Goal: Information Seeking & Learning: Understand process/instructions

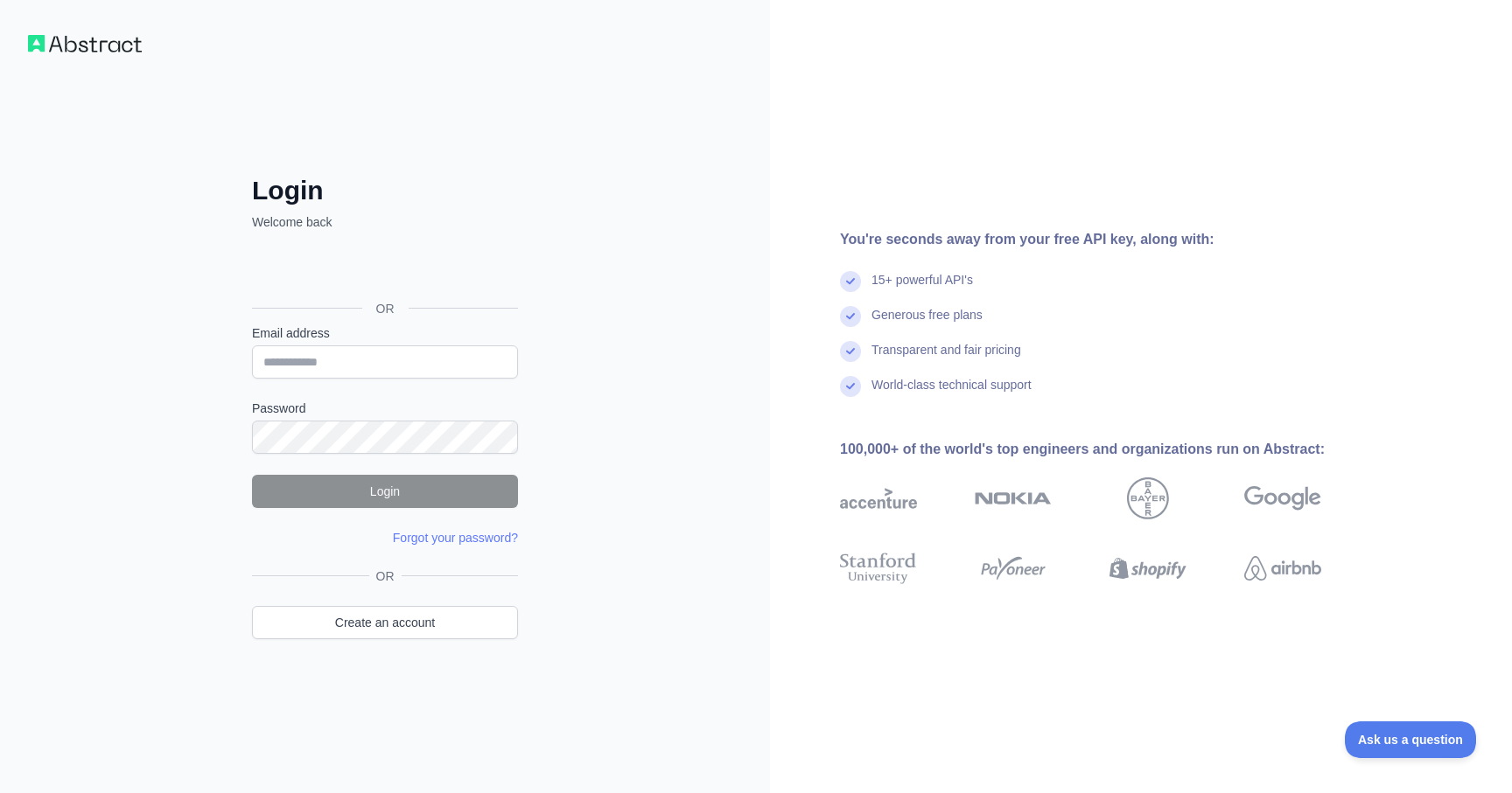
click at [624, 335] on div "Login Welcome back OR Email address Password Login Forgot your password? We've …" at bounding box center [385, 396] width 770 height 793
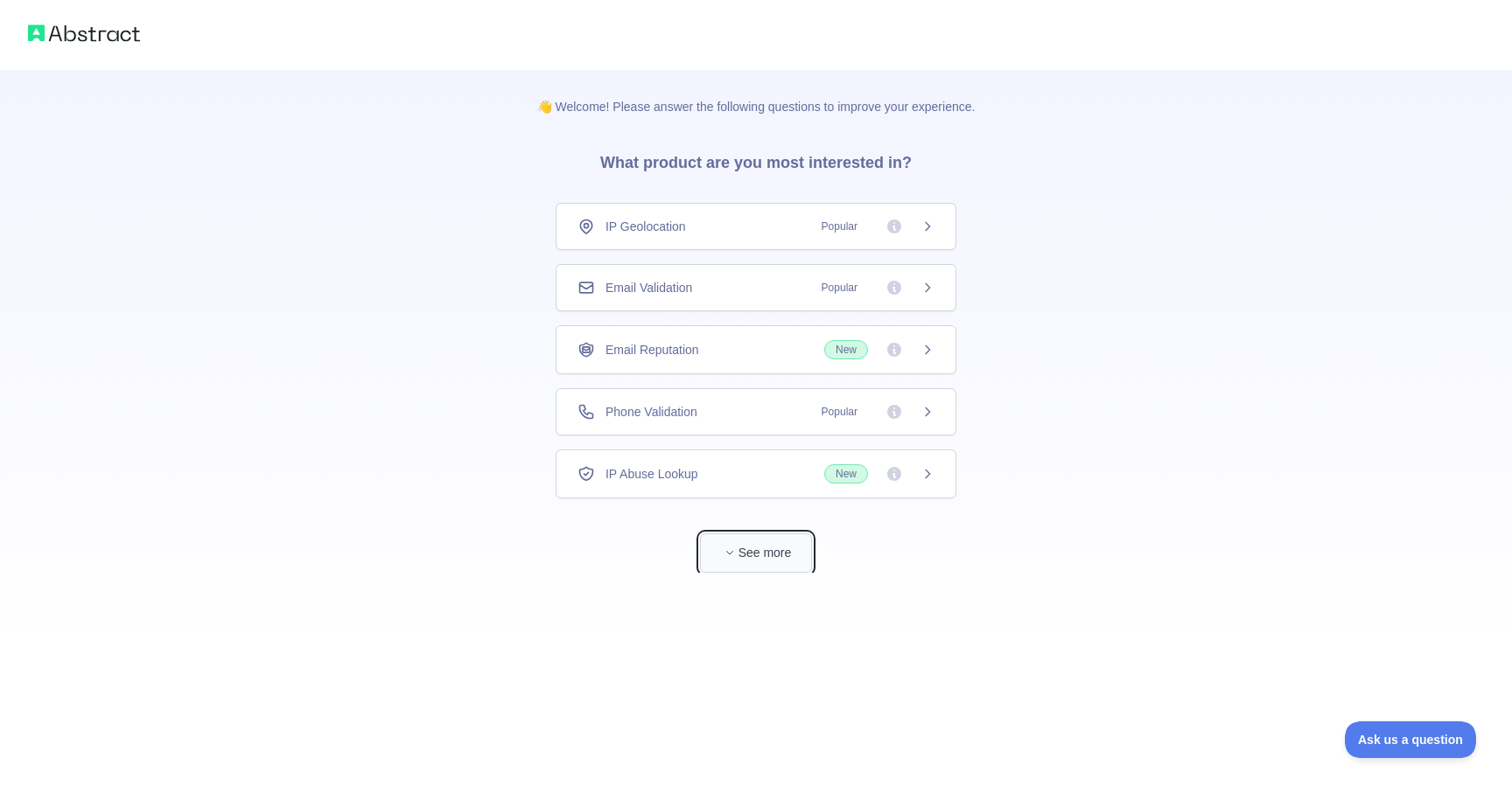
click at [738, 541] on button "See more" at bounding box center [756, 553] width 112 height 40
click at [856, 234] on span "Popular" at bounding box center [839, 227] width 57 height 17
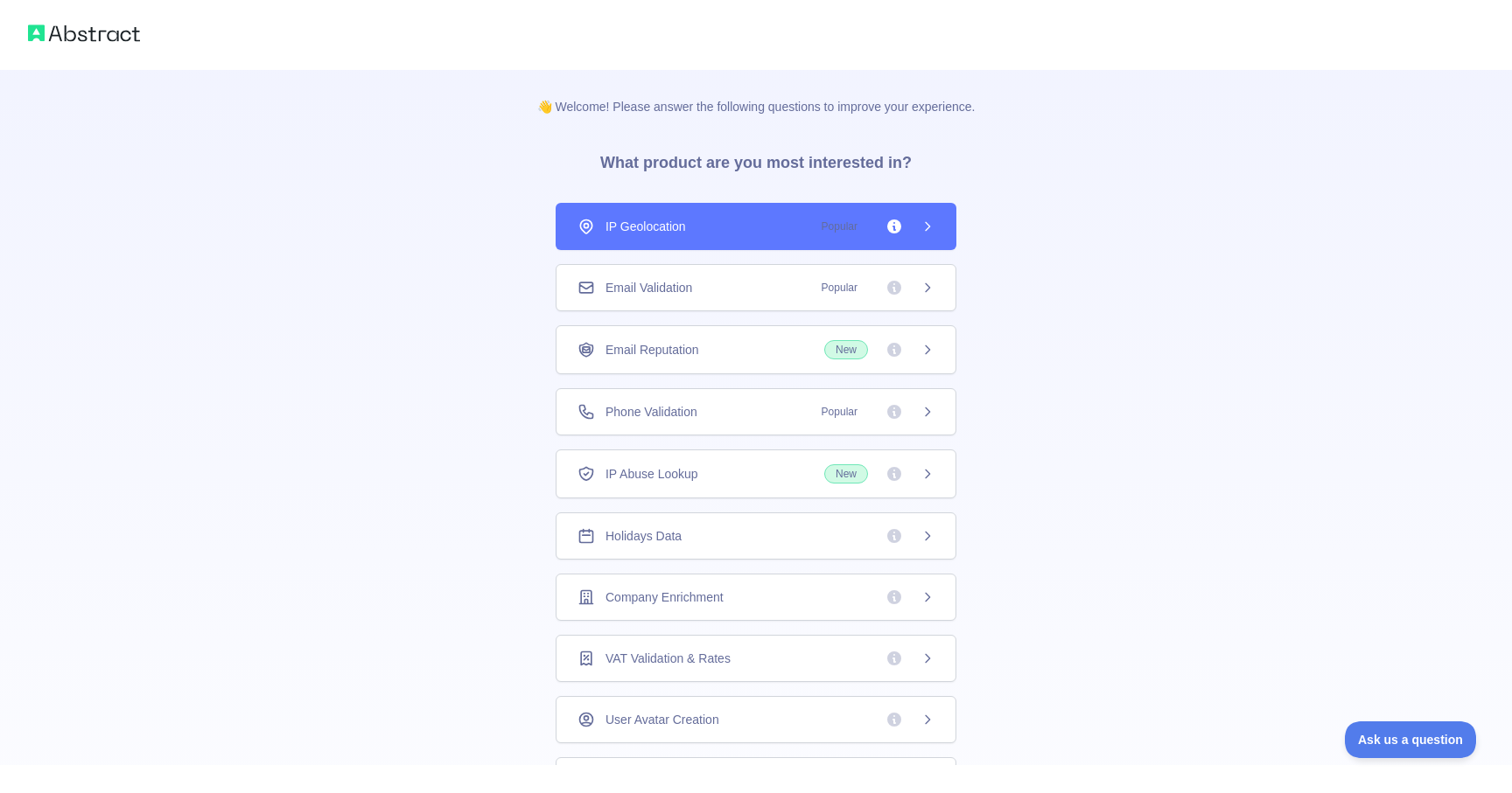
click at [934, 227] on icon at bounding box center [927, 226] width 14 height 14
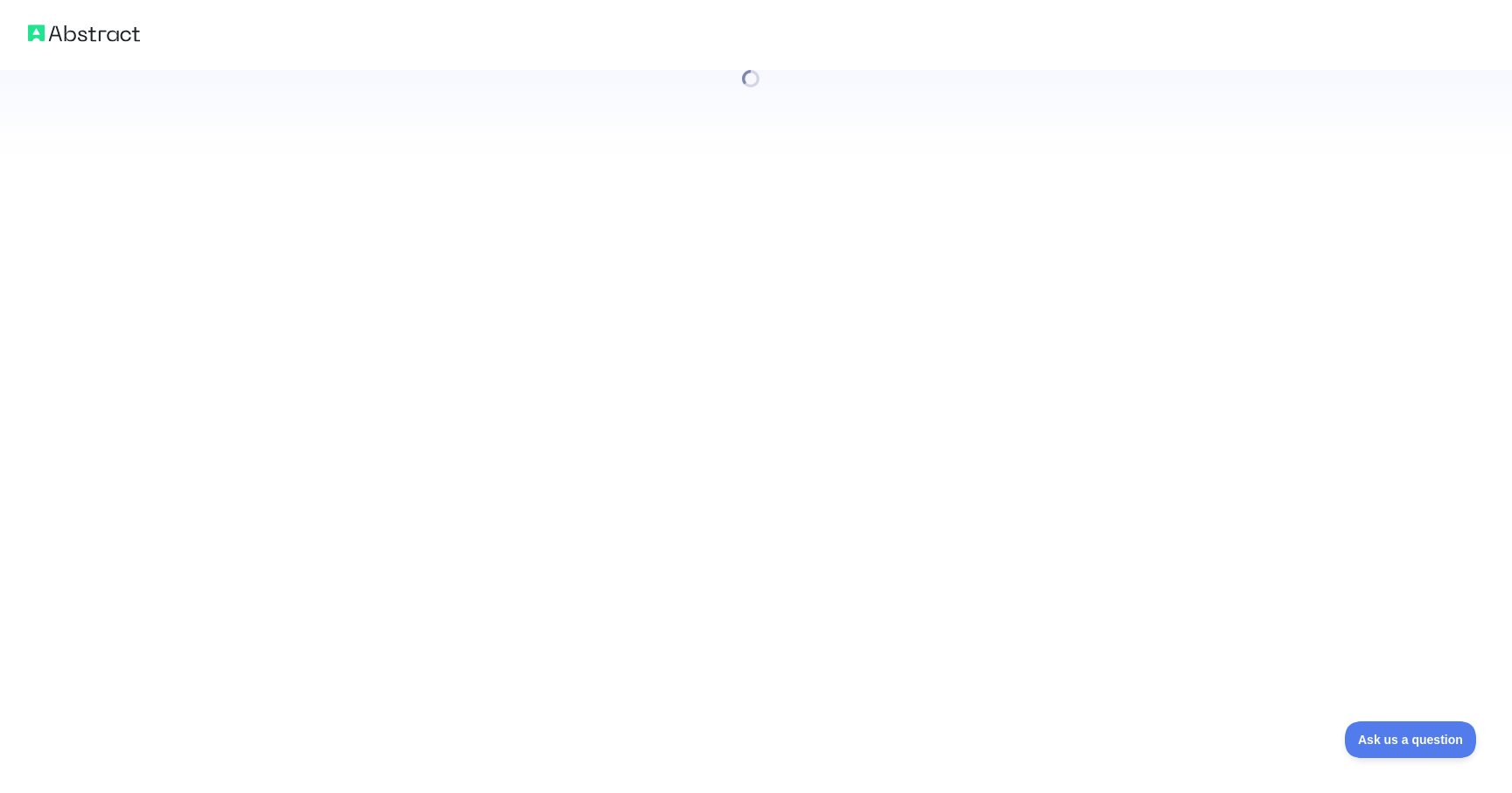
click at [977, 293] on div at bounding box center [756, 396] width 1512 height 793
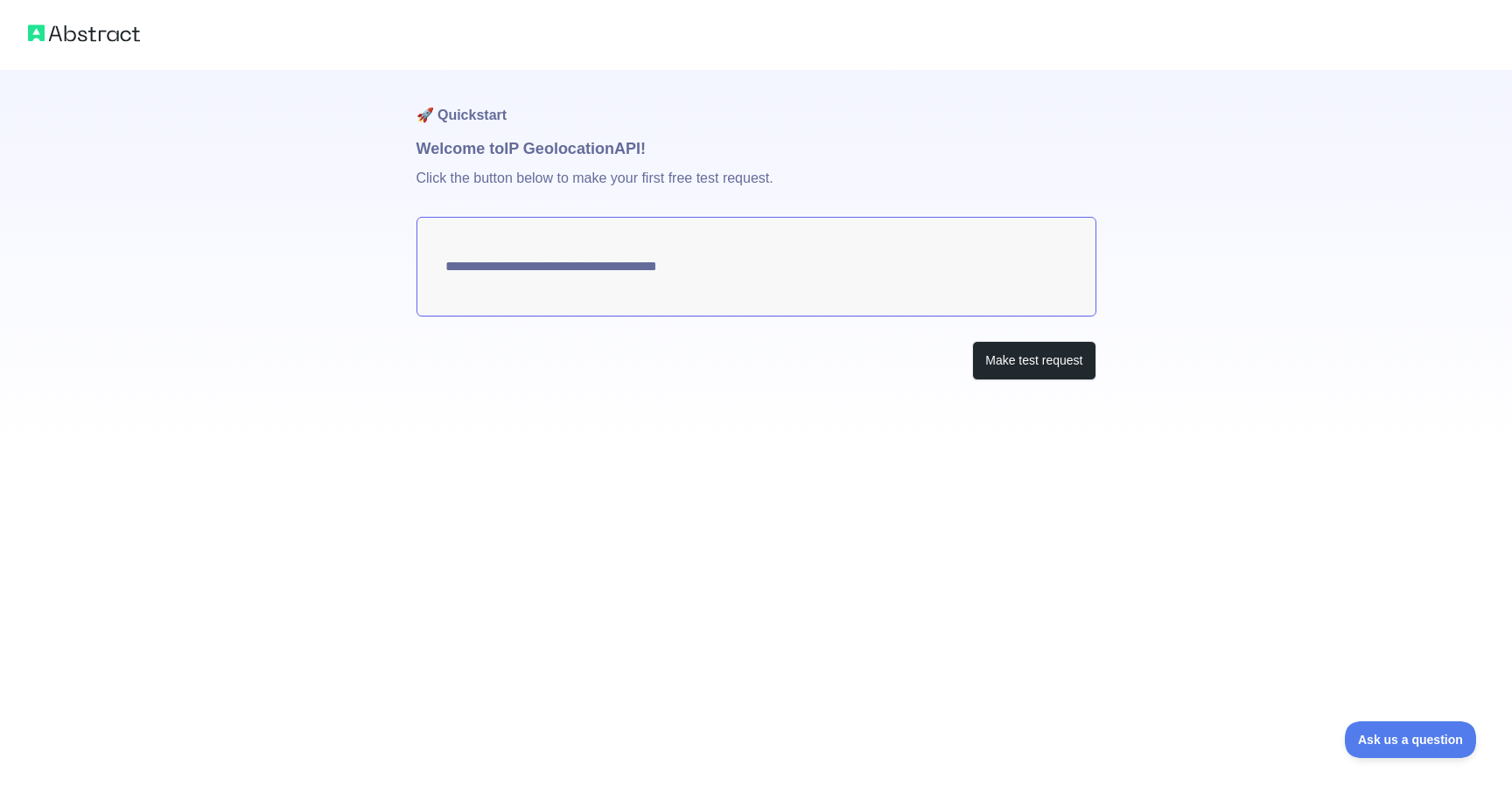
type textarea "**********"
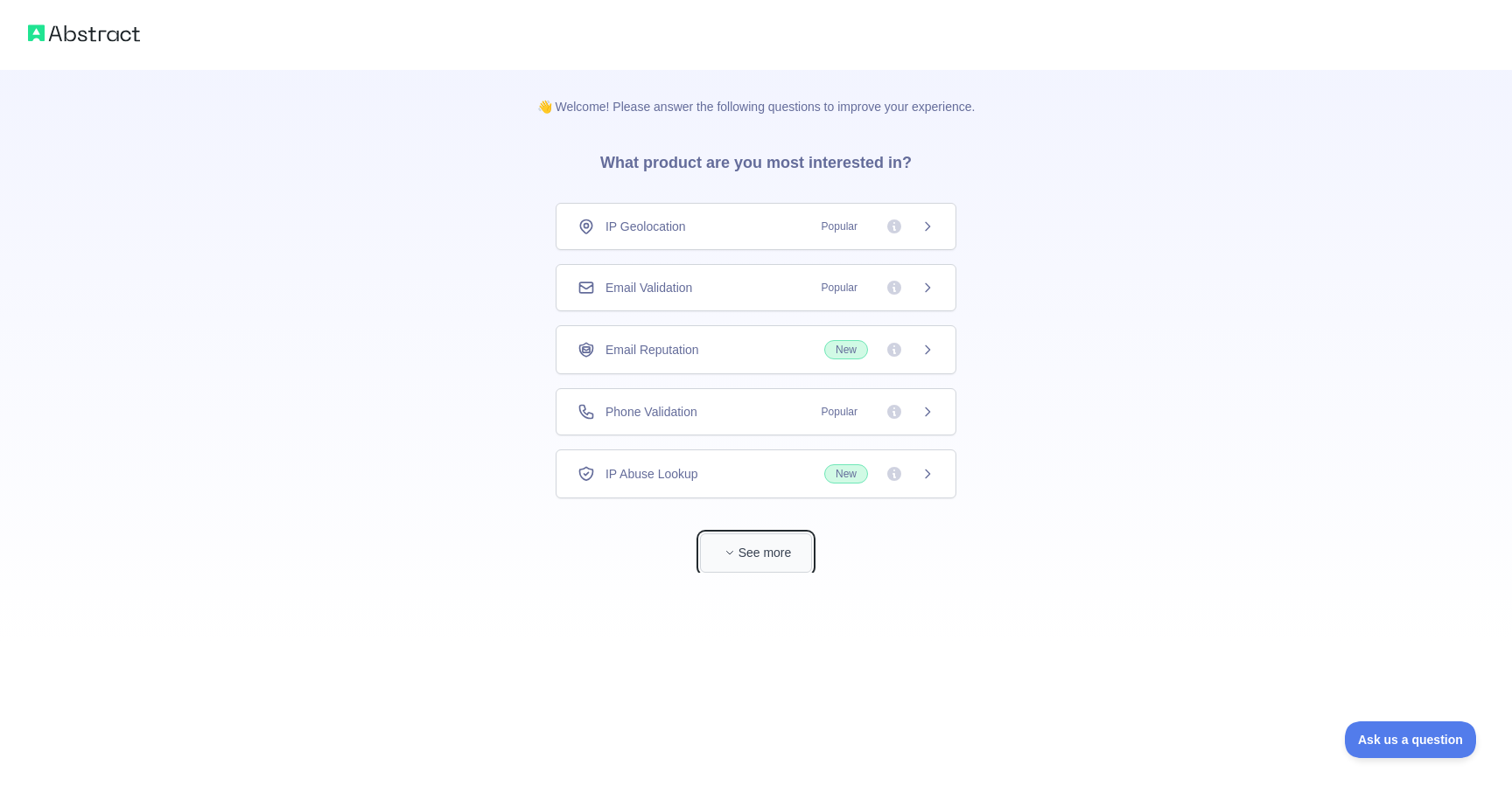
click at [733, 556] on icon "button" at bounding box center [729, 553] width 11 height 11
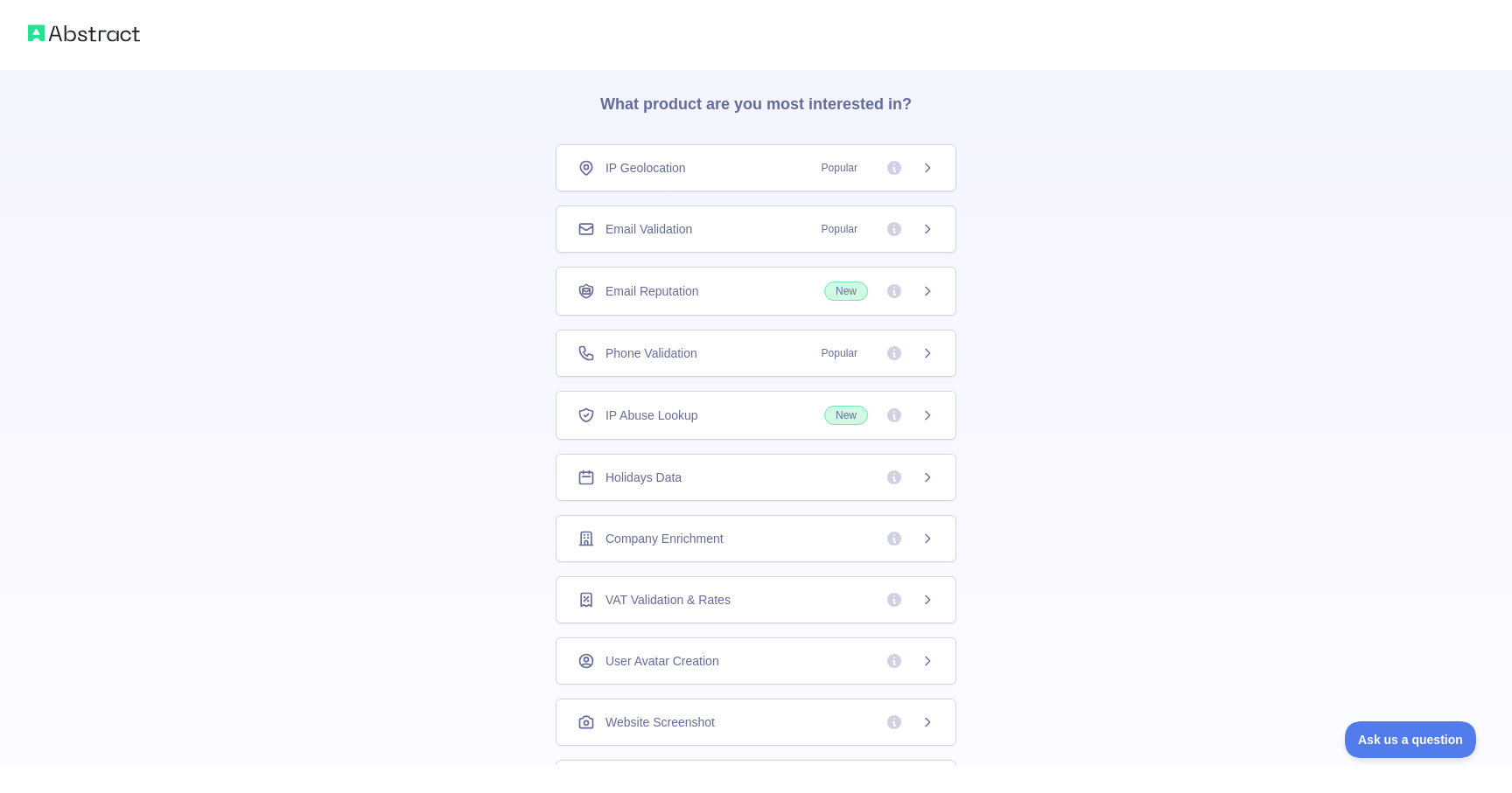
scroll to position [51, 0]
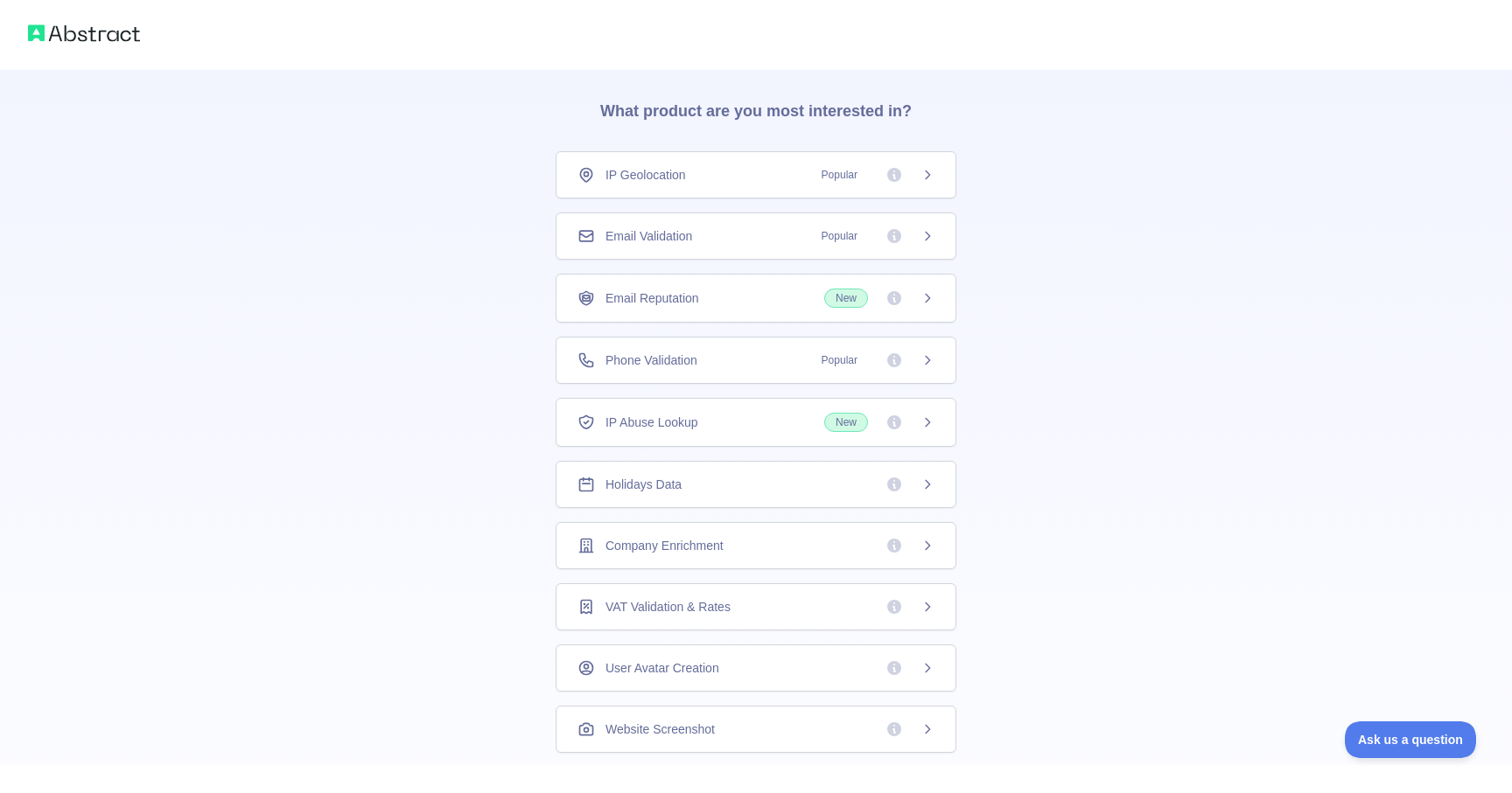
click at [860, 361] on span "Popular" at bounding box center [839, 361] width 57 height 17
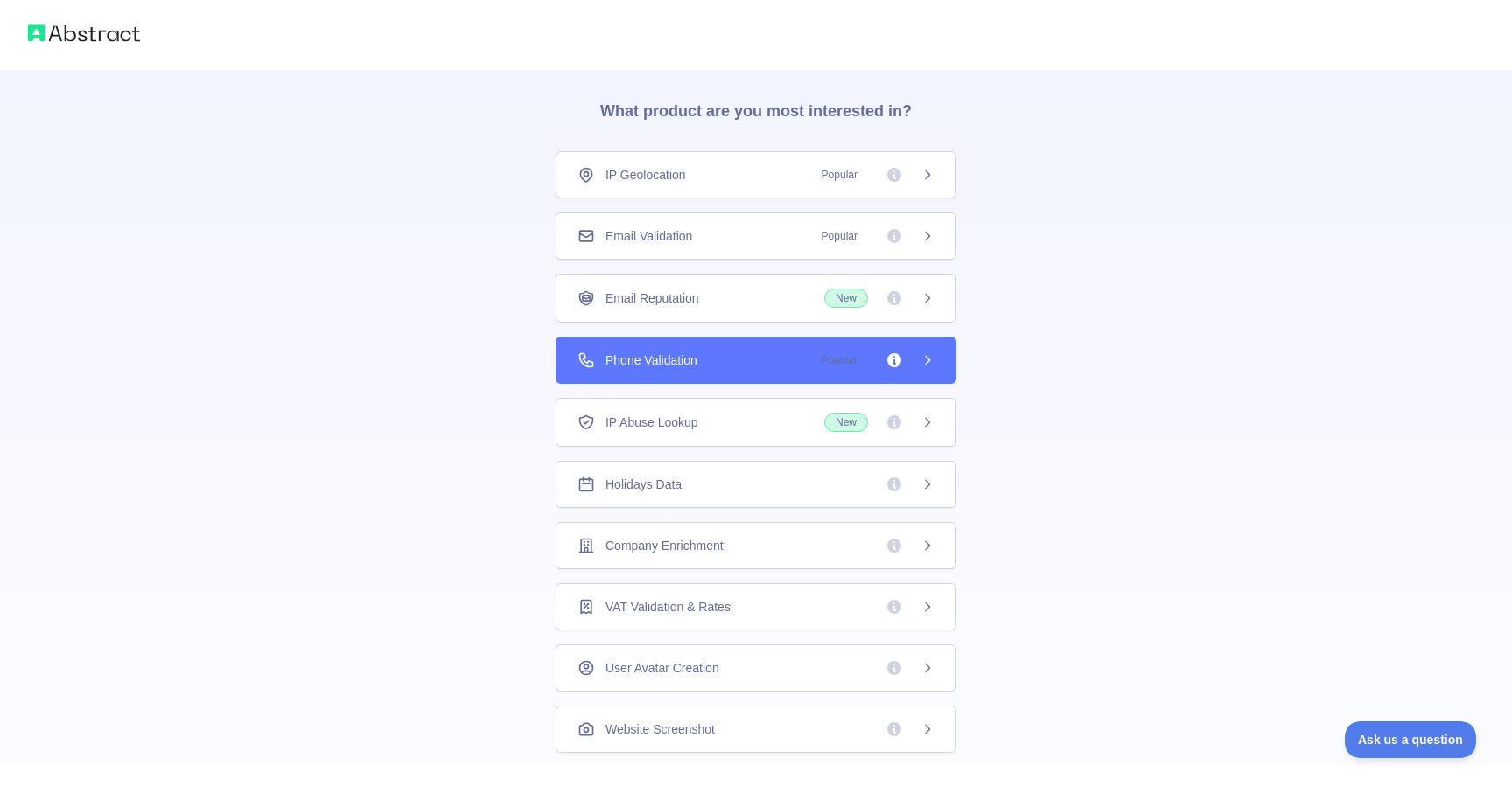
click at [934, 364] on icon at bounding box center [927, 361] width 14 height 14
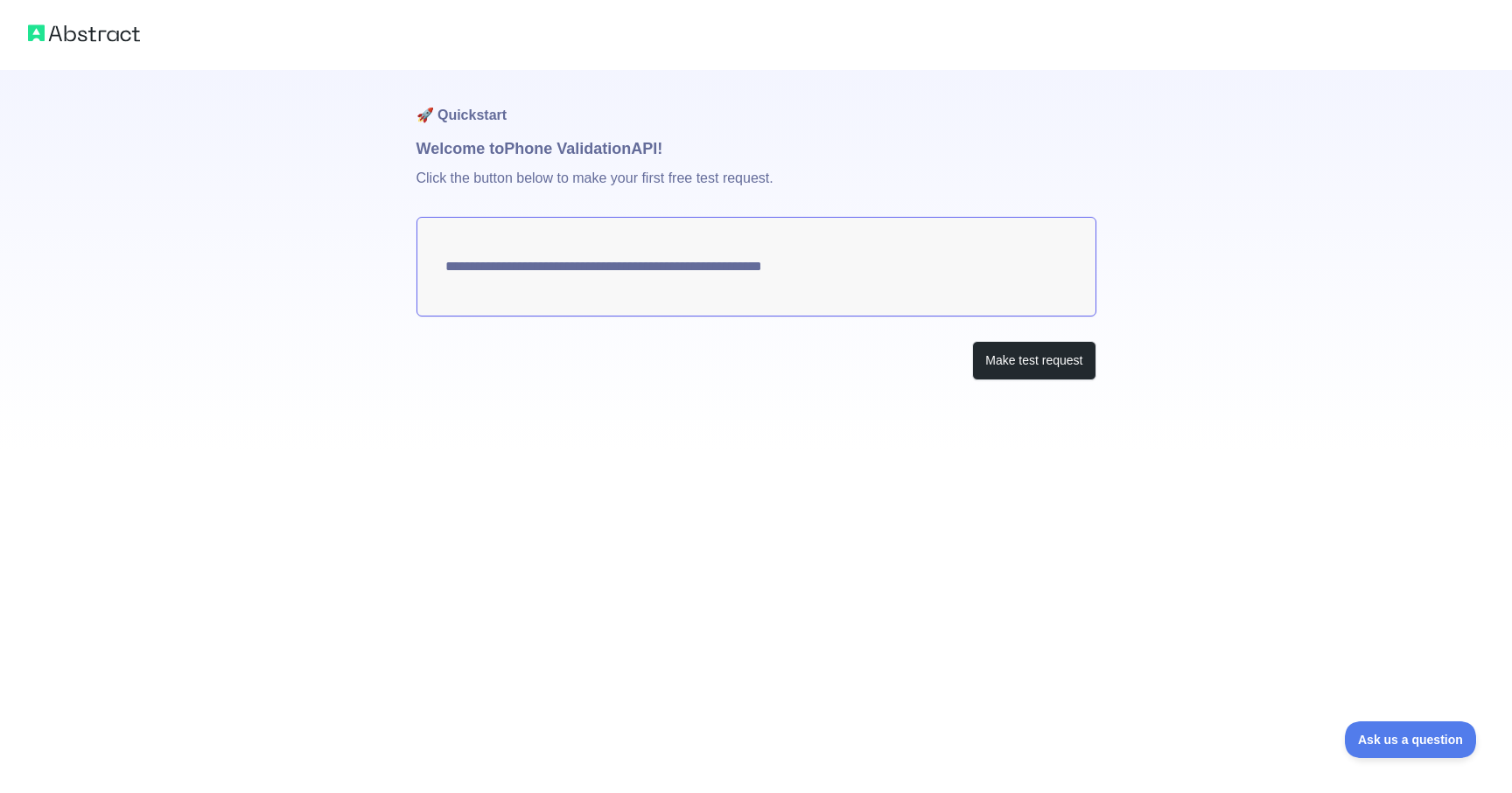
click at [984, 270] on textarea "**********" at bounding box center [756, 267] width 680 height 100
click at [934, 274] on textarea "**********" at bounding box center [756, 267] width 680 height 100
click at [891, 257] on textarea "**********" at bounding box center [756, 267] width 680 height 100
click at [1006, 363] on button "Make test request" at bounding box center [1033, 361] width 123 height 40
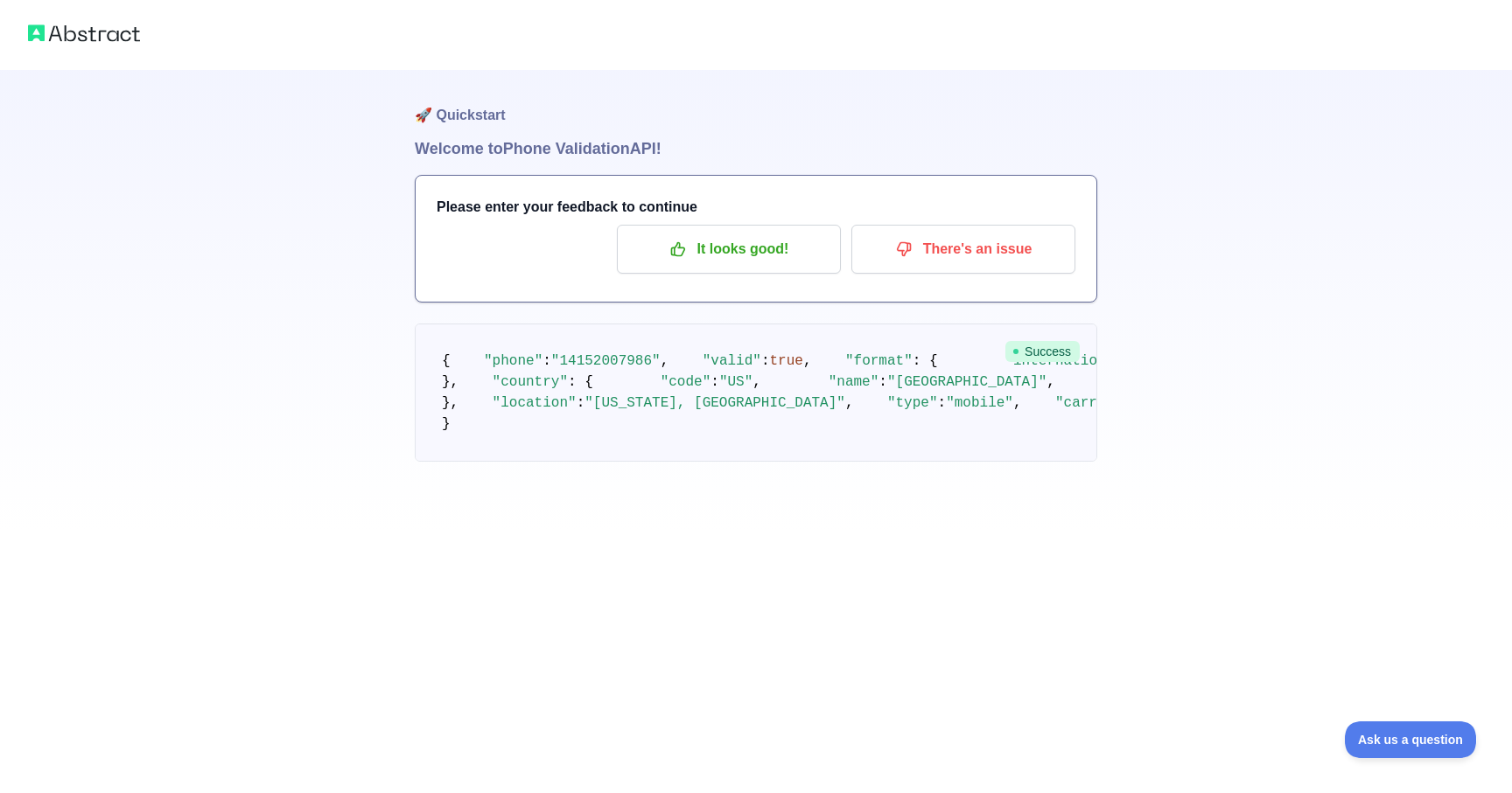
click at [739, 361] on pre "{ "phone" : "[PHONE_NUMBER]" , "valid" : true , "format" : { "international" : …" at bounding box center [756, 393] width 683 height 139
click at [715, 384] on pre "{ "phone" : "[PHONE_NUMBER]" , "valid" : true , "format" : { "international" : …" at bounding box center [756, 393] width 683 height 139
click at [741, 252] on p "It looks good!" at bounding box center [729, 249] width 198 height 30
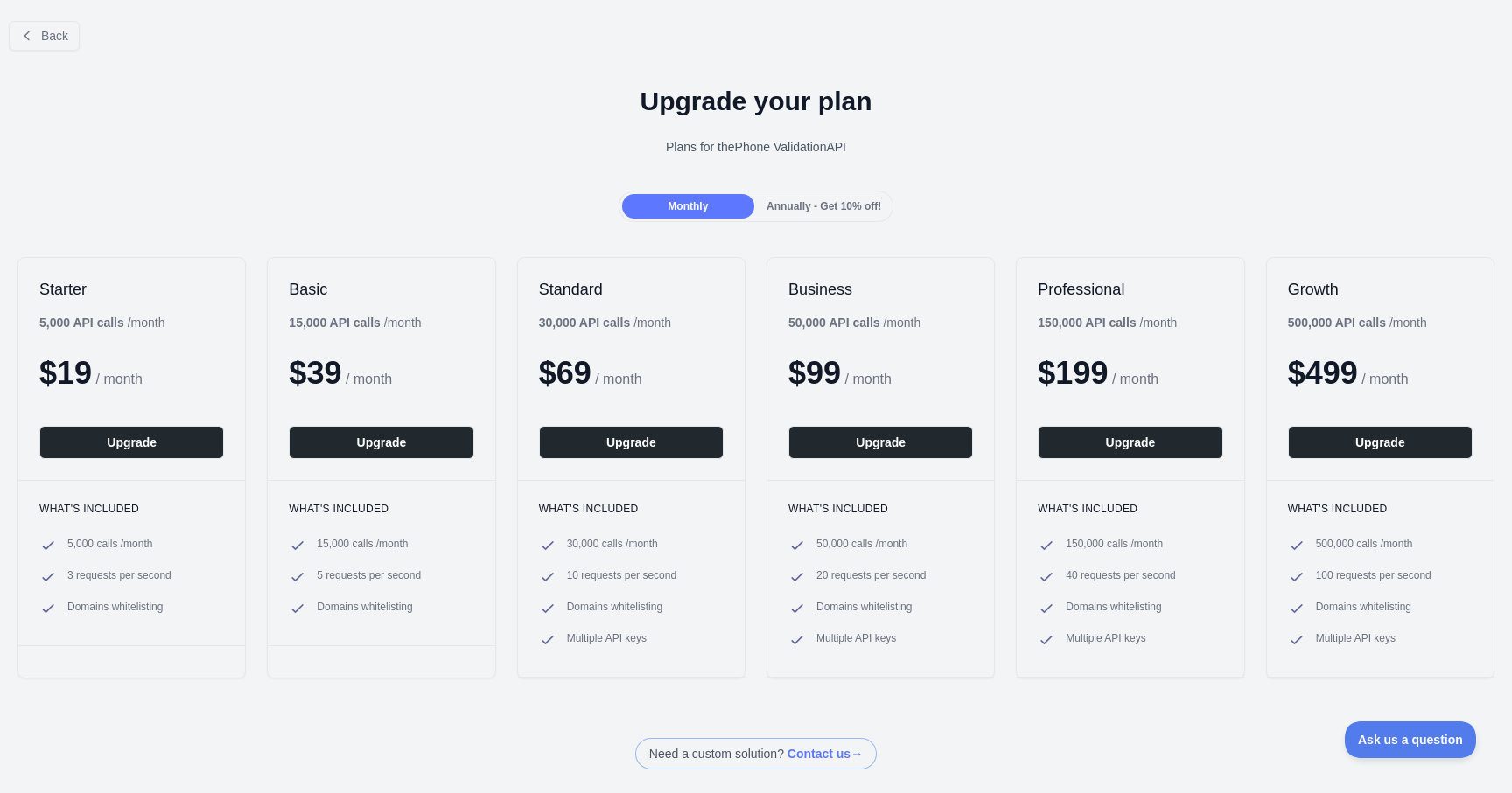
click at [834, 206] on span "Annually - Get 10% off!" at bounding box center [823, 206] width 114 height 13
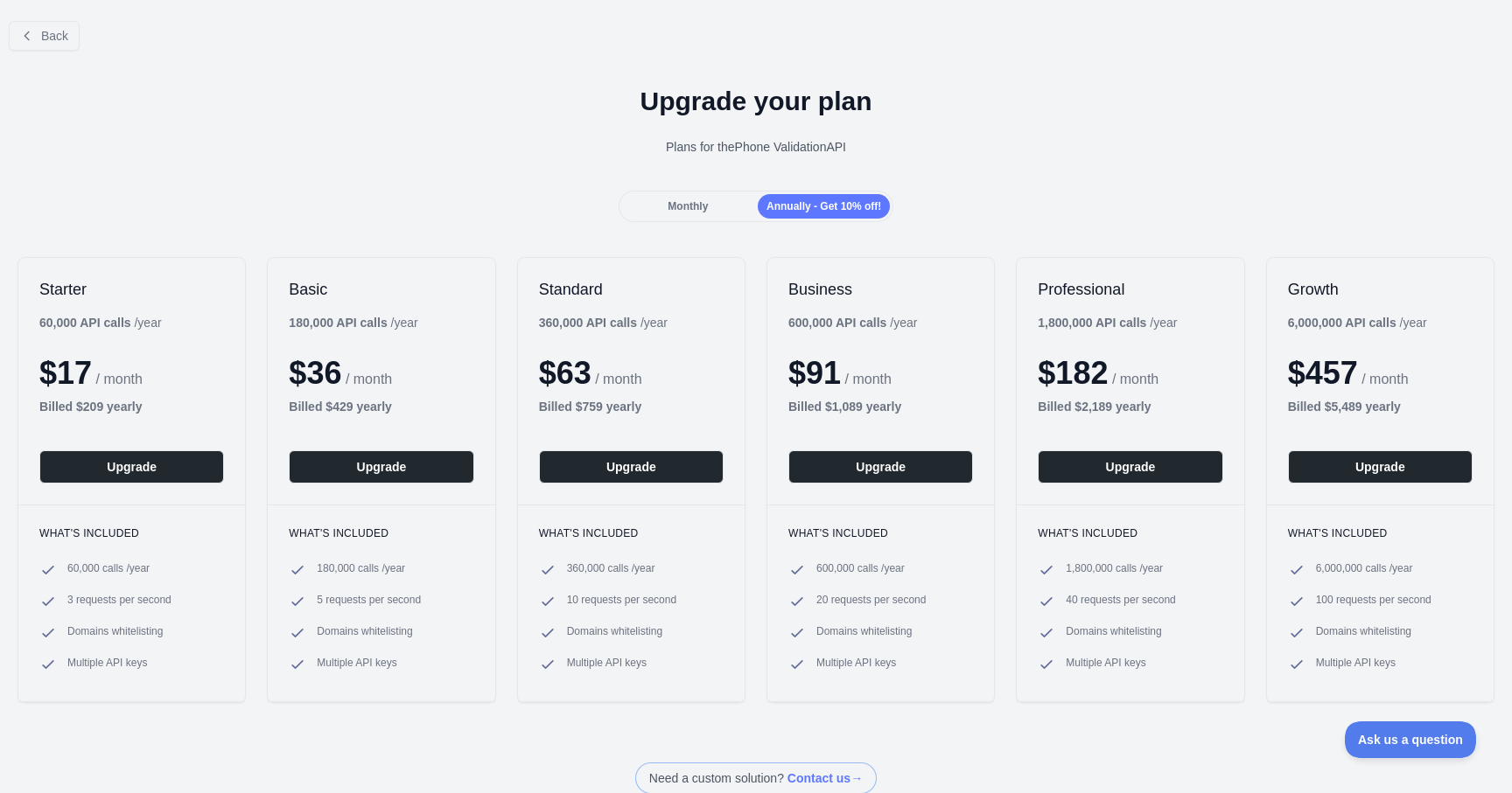
click at [703, 200] on div "Monthly" at bounding box center [689, 206] width 132 height 24
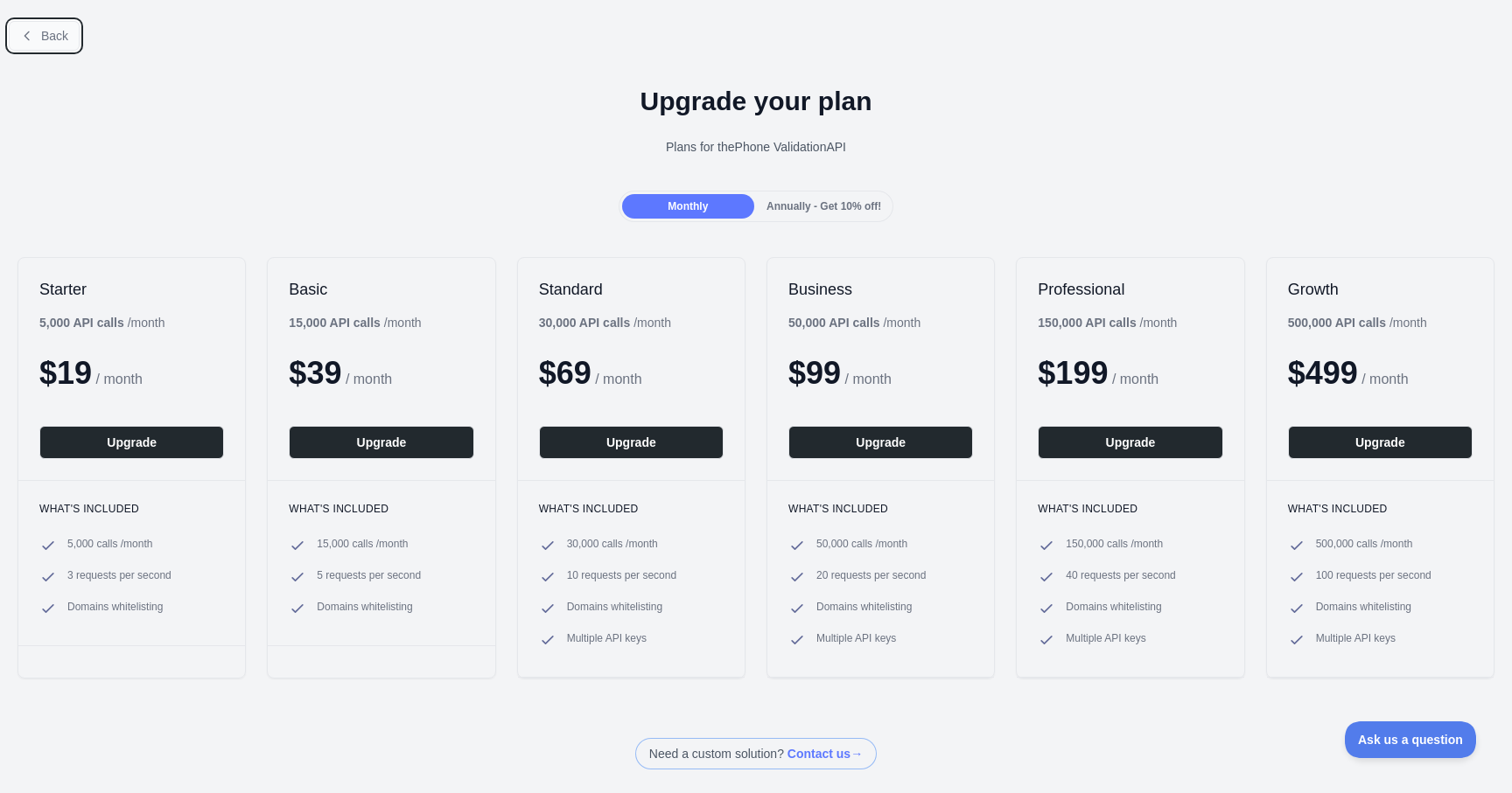
click at [53, 34] on span "Back" at bounding box center [54, 36] width 27 height 14
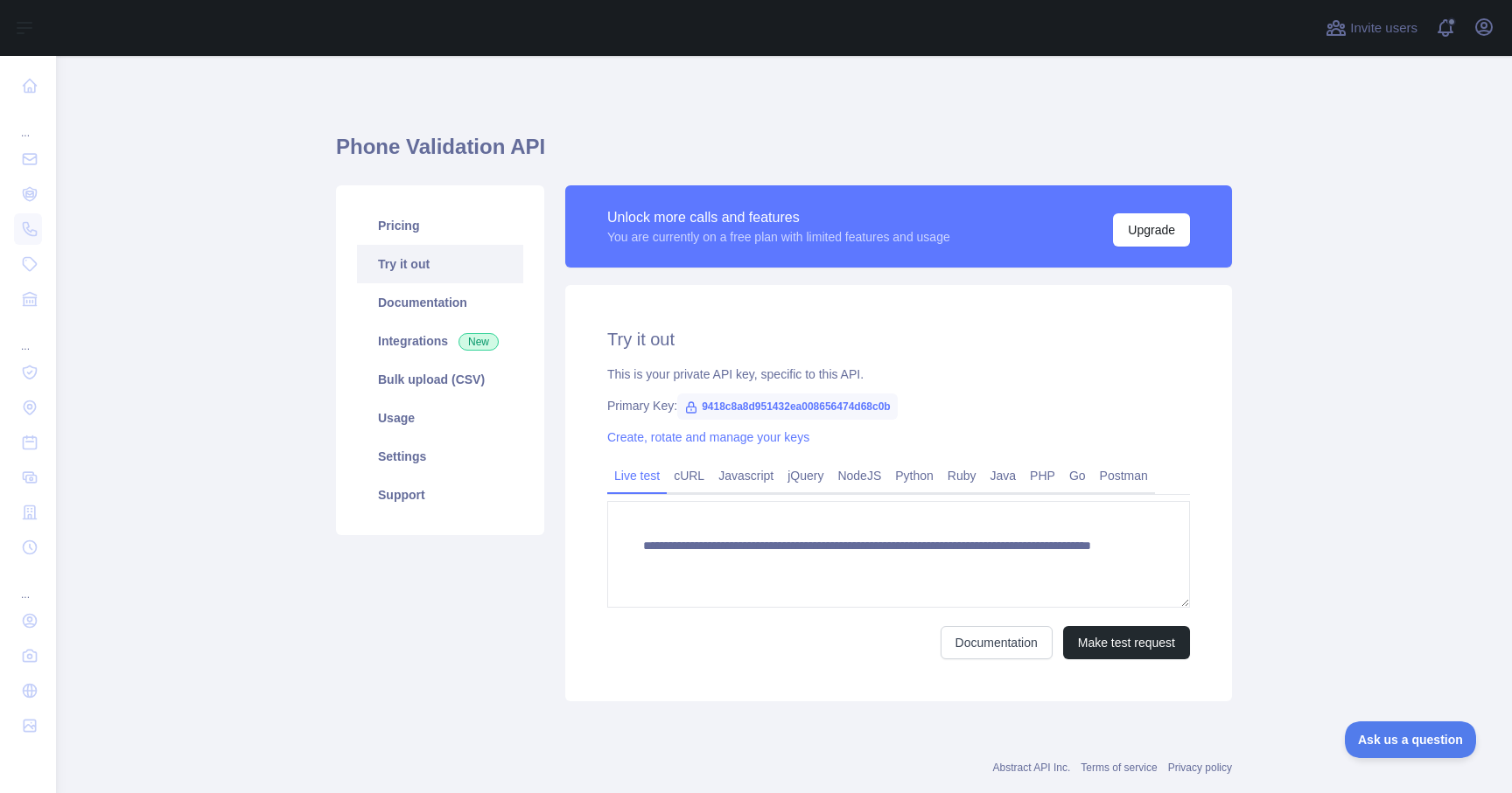
click at [443, 265] on link "Try it out" at bounding box center [439, 265] width 166 height 39
click at [694, 475] on link "cURL" at bounding box center [690, 475] width 45 height 28
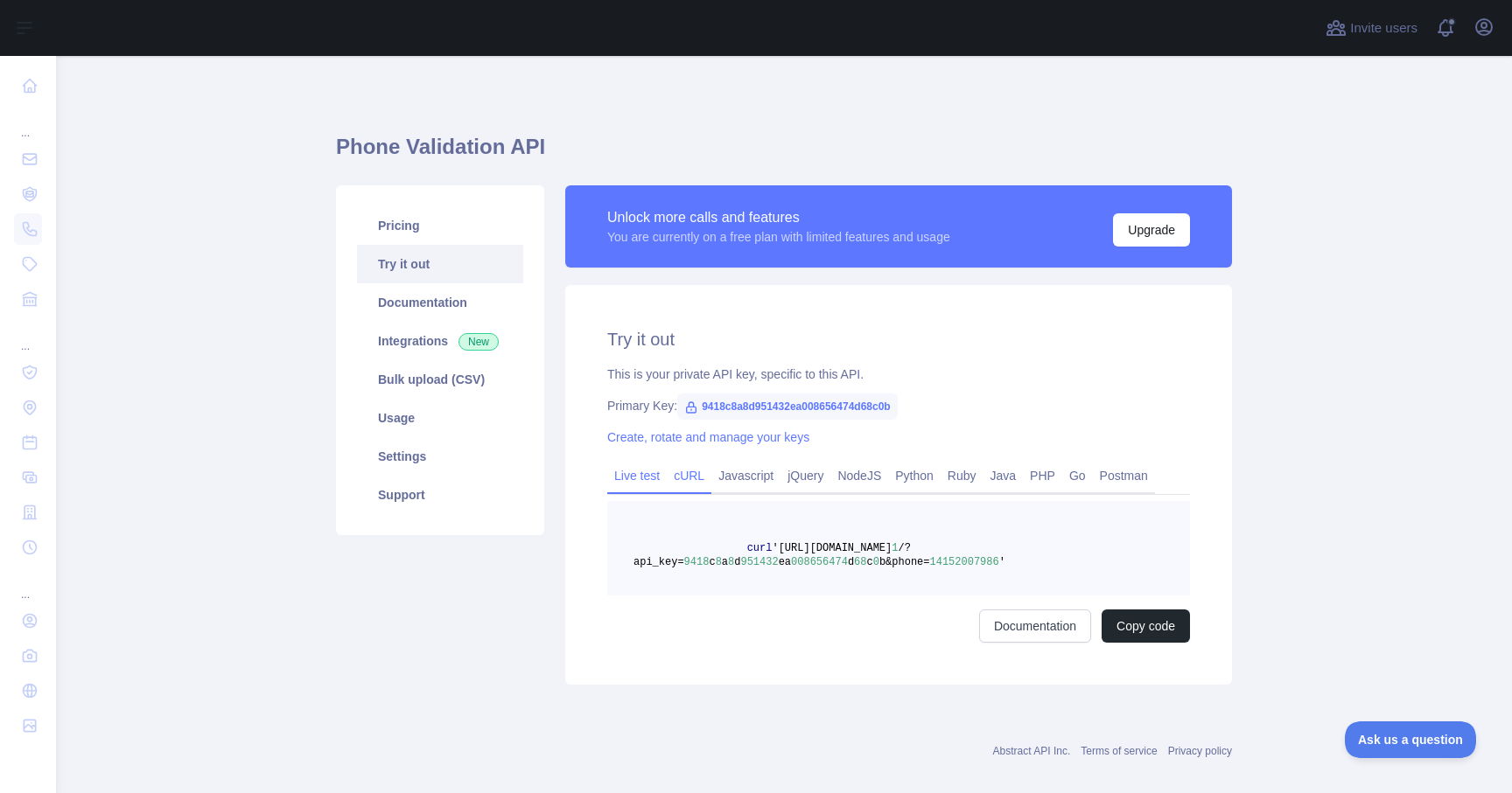
click at [655, 472] on link "Live test" at bounding box center [636, 475] width 59 height 28
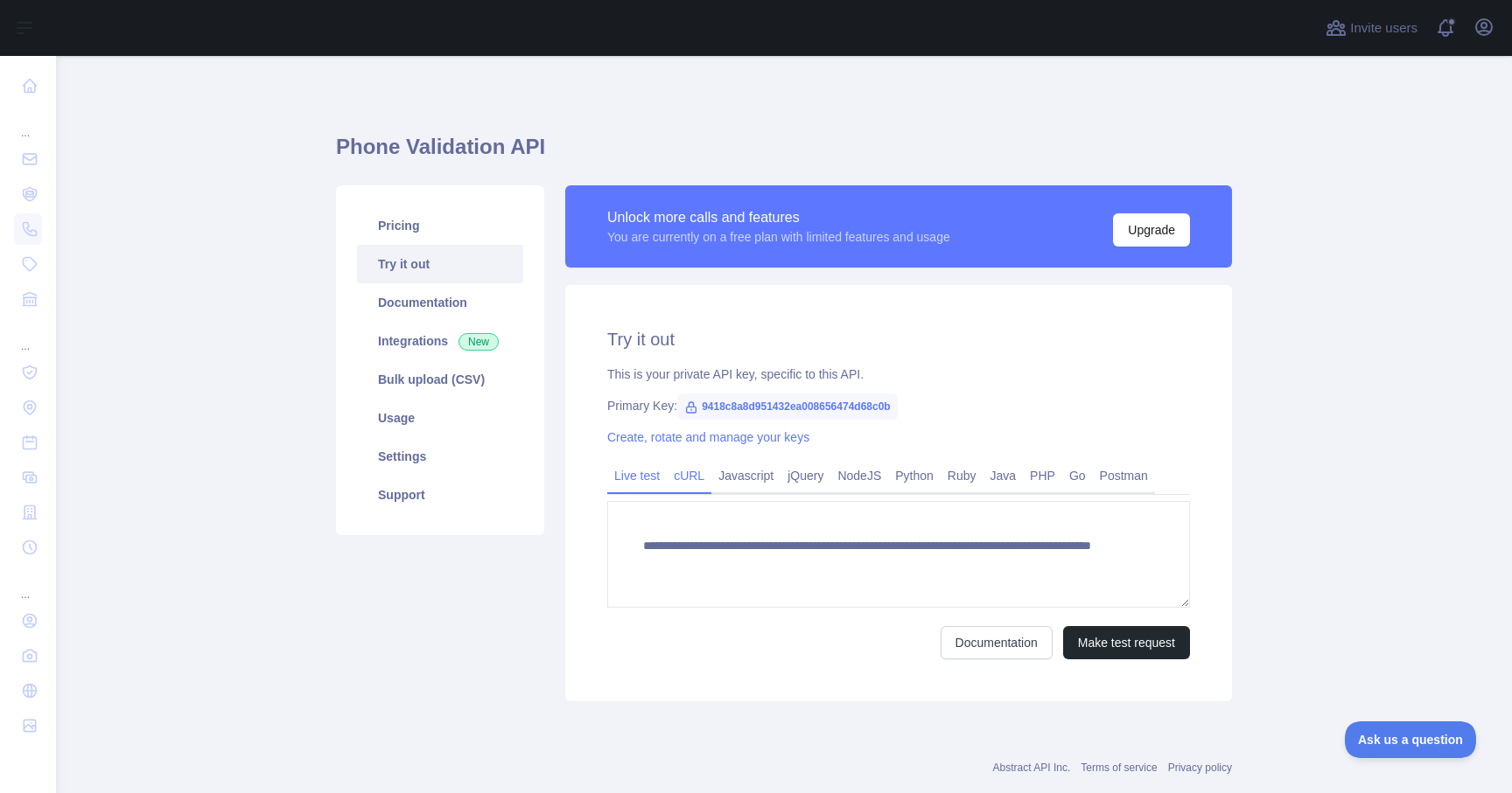
click at [687, 473] on link "cURL" at bounding box center [690, 475] width 45 height 28
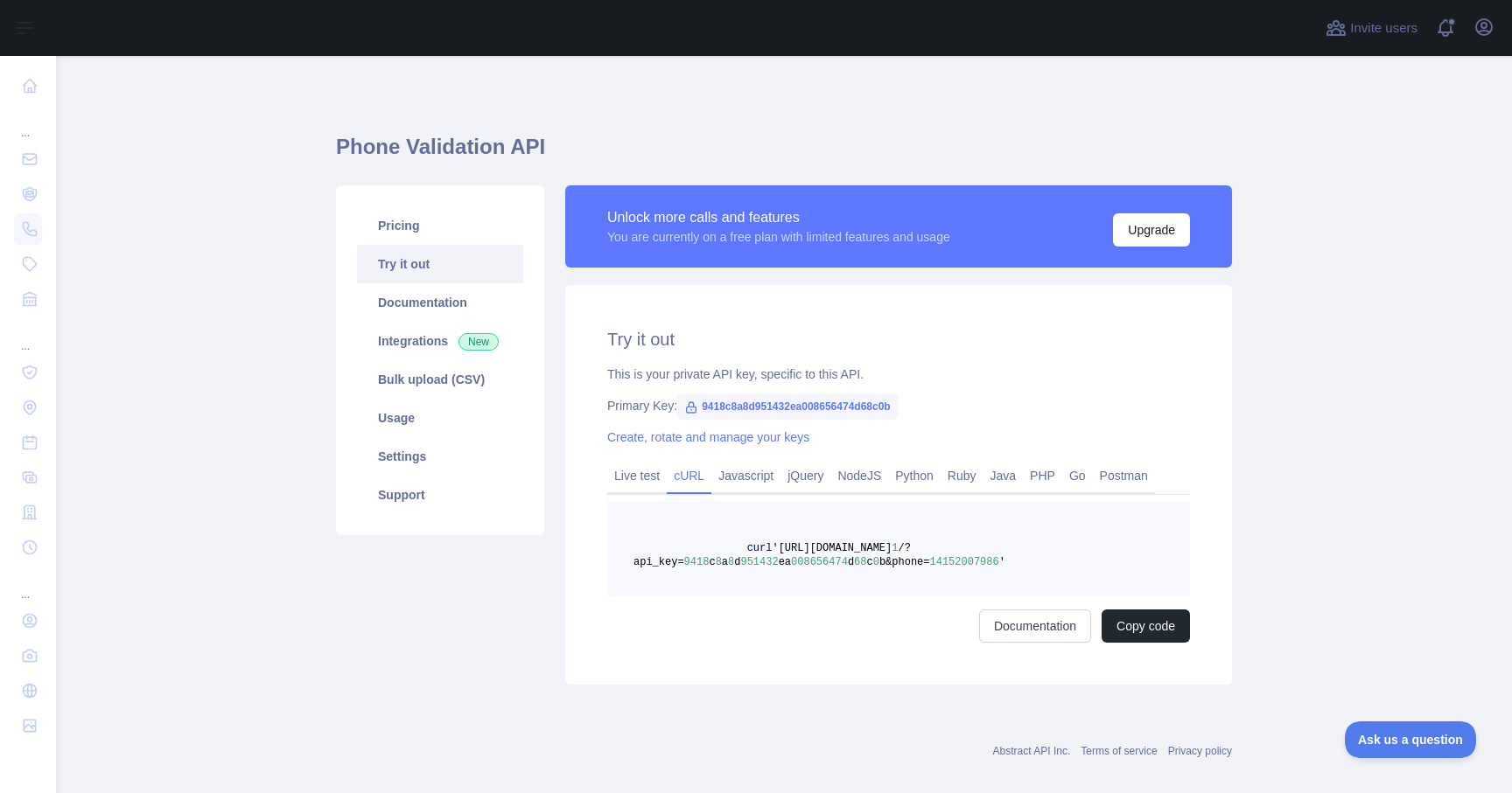
click at [971, 557] on span "14152007986" at bounding box center [964, 562] width 69 height 13
click at [1001, 575] on pre "curl '[URL][DOMAIN_NAME] 1 /?api_key= 9418 c 8 a 8 d 951432 ea [PHONE_NUMBER] d…" at bounding box center [898, 548] width 583 height 94
drag, startPoint x: 1000, startPoint y: 561, endPoint x: 933, endPoint y: 559, distance: 67.0
click at [933, 559] on span "curl '[URL][DOMAIN_NAME] 1 /?api_key= 9418 c 8 a 8 d 951432 ea [PHONE_NUMBER] d…" at bounding box center [819, 555] width 371 height 26
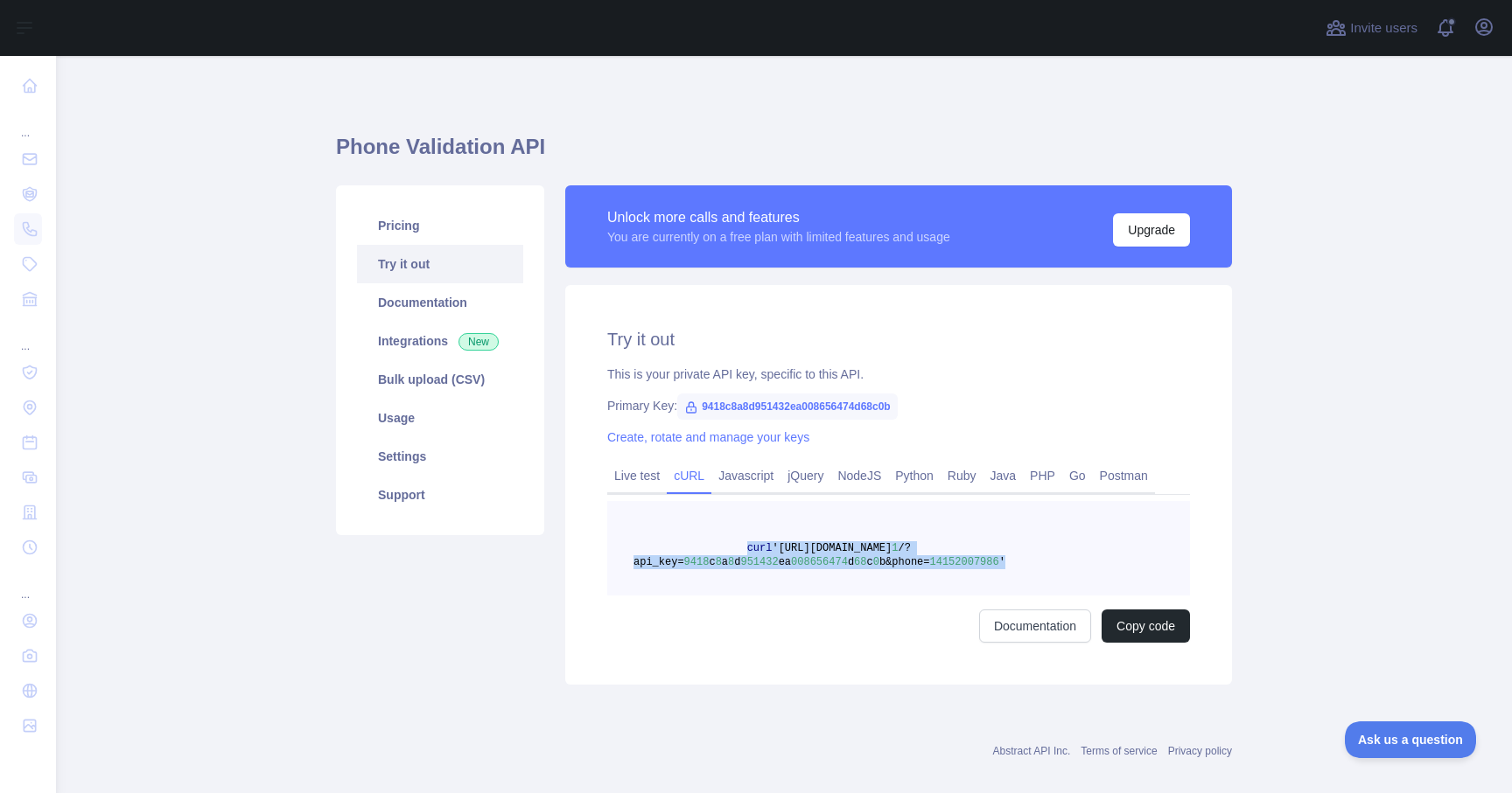
drag, startPoint x: 1008, startPoint y: 559, endPoint x: 747, endPoint y: 548, distance: 261.2
click at [746, 547] on pre "curl '[URL][DOMAIN_NAME] 1 /?api_key= 9418 c 8 a 8 d 951432 ea [PHONE_NUMBER] d…" at bounding box center [898, 548] width 583 height 94
copy span "curl '[URL][DOMAIN_NAME] 1 /?api_key= 9418 c 8 a 8 d 951432 ea [PHONE_NUMBER] d…"
click at [458, 140] on h1 "Phone Validation API" at bounding box center [784, 153] width 896 height 42
click at [434, 301] on link "Documentation" at bounding box center [439, 302] width 166 height 39
